Goal: Find specific fact: Find specific fact

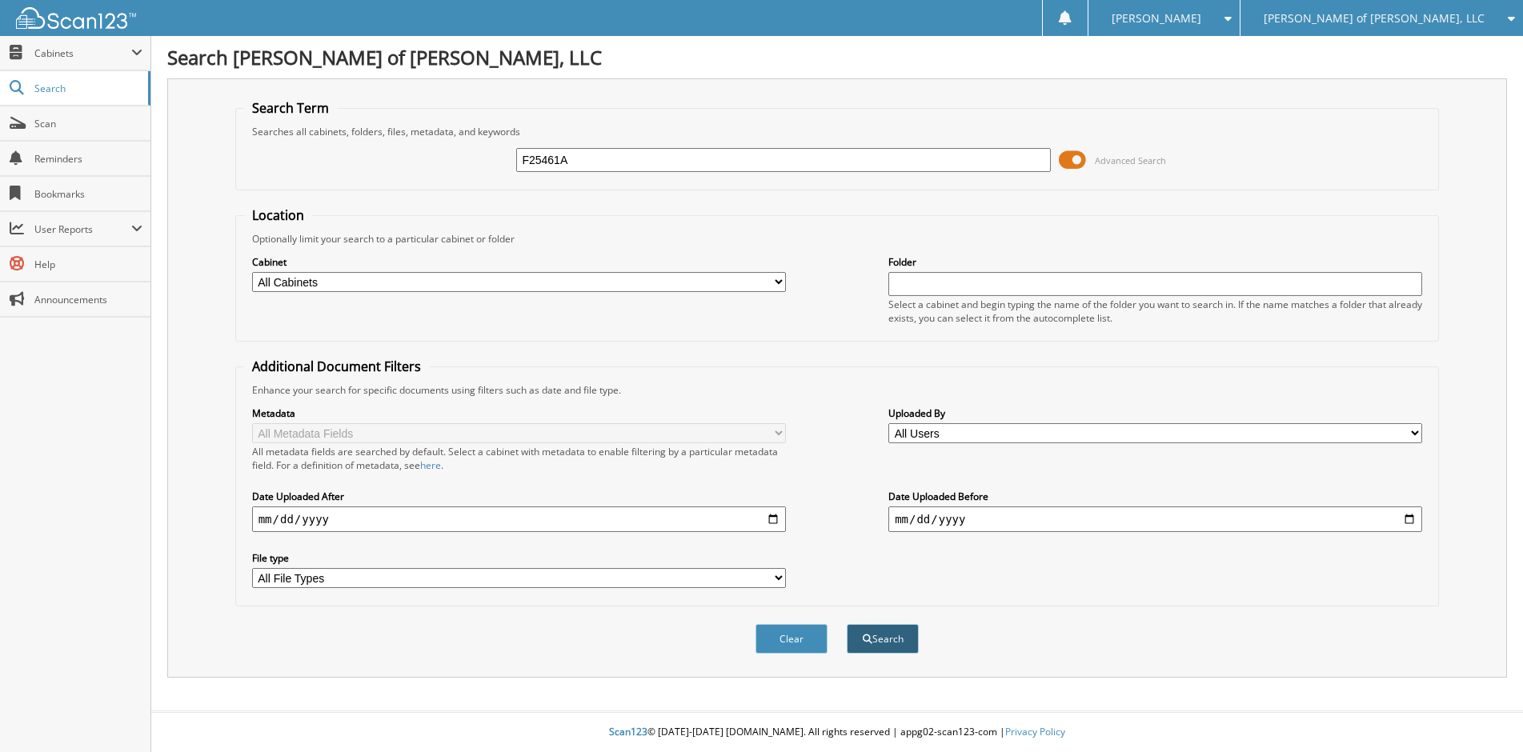
type input "F25461A"
click at [873, 635] on button "Search" at bounding box center [883, 639] width 72 height 30
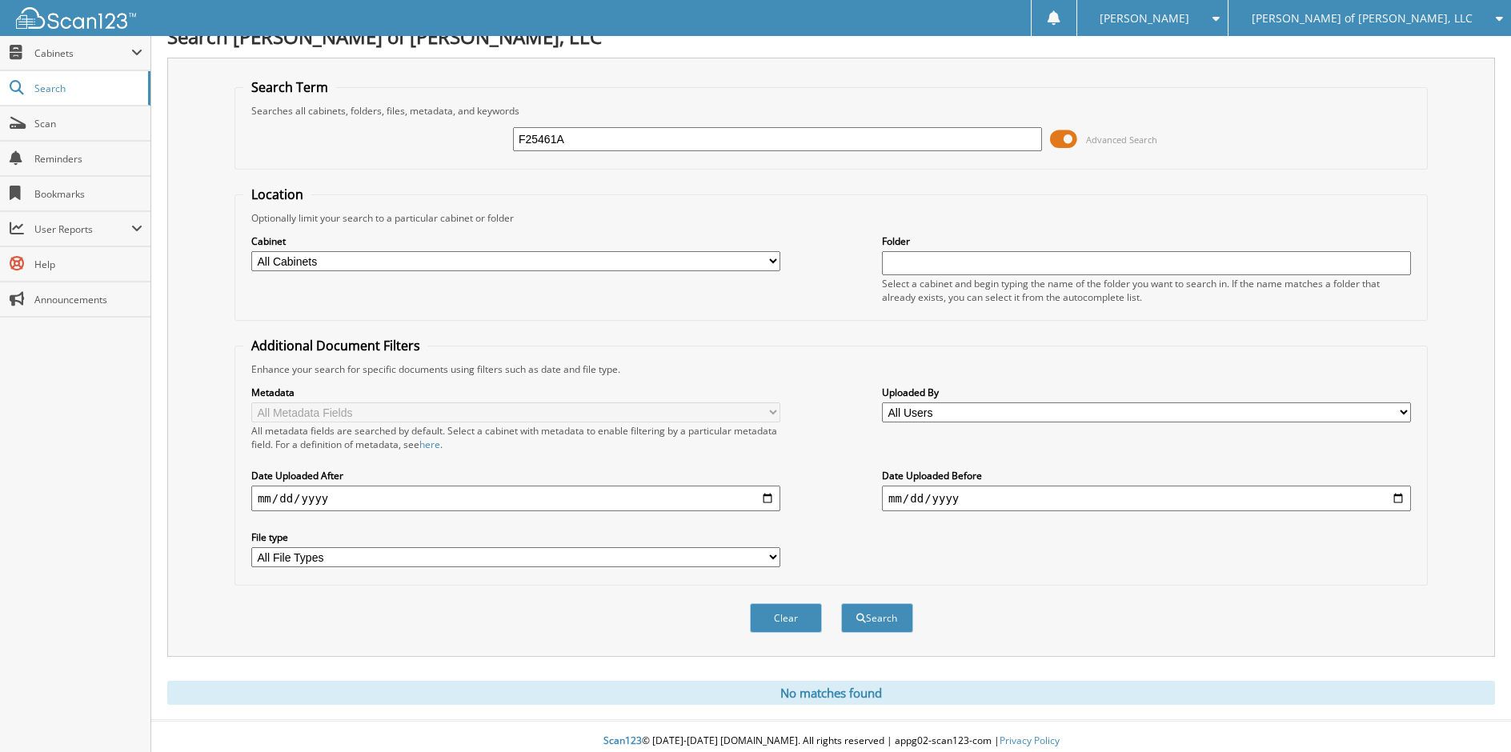
scroll to position [30, 0]
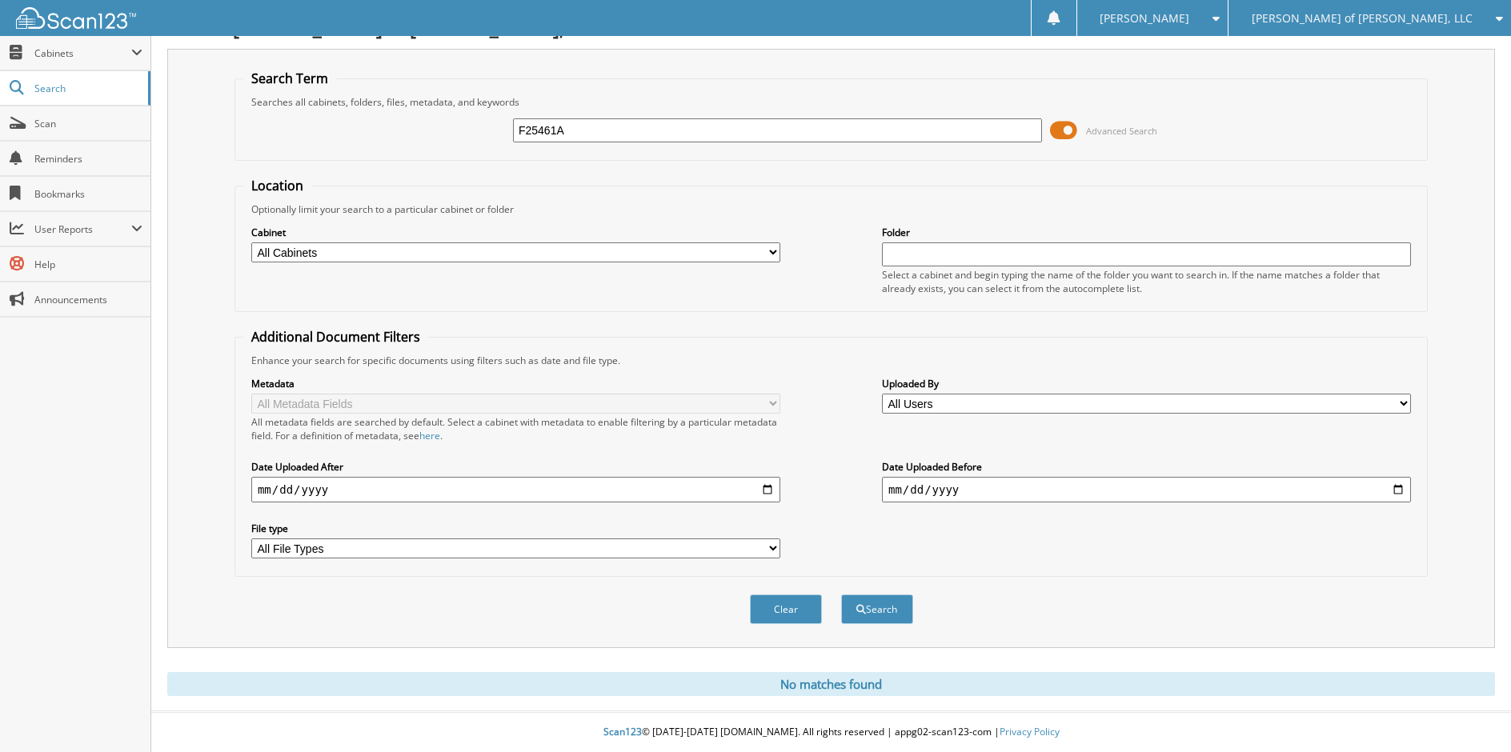
click at [571, 130] on input "F25461A" at bounding box center [777, 130] width 529 height 24
type input "FG251090A"
